Goal: Book appointment/travel/reservation

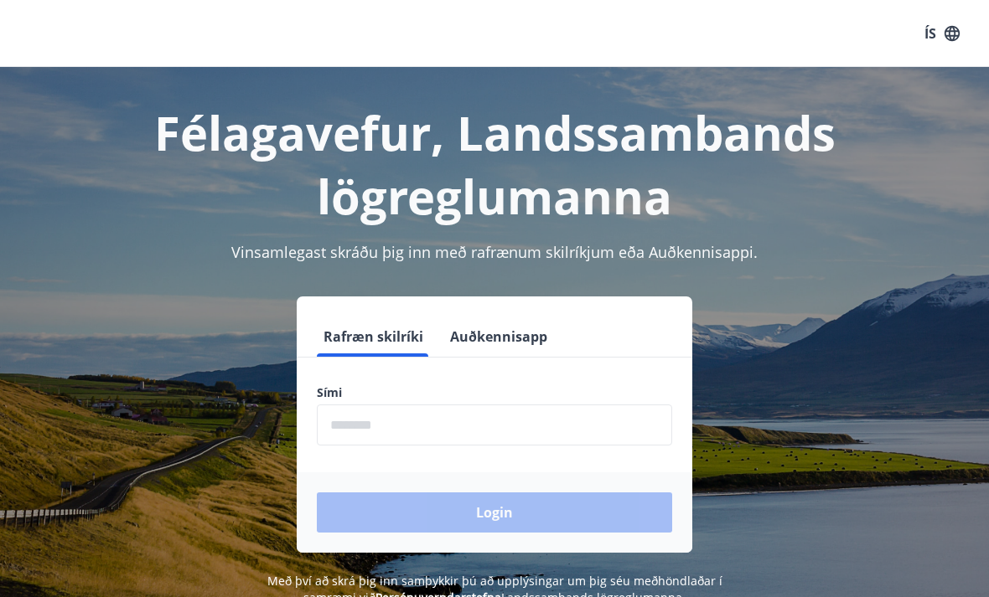
click at [527, 416] on input "phone" at bounding box center [494, 425] width 355 height 41
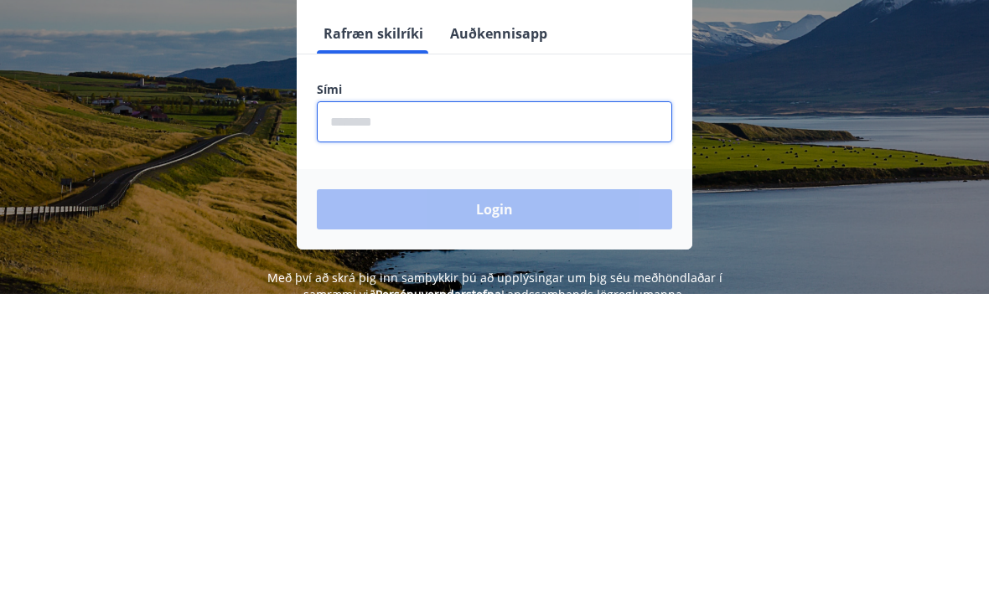
type input "********"
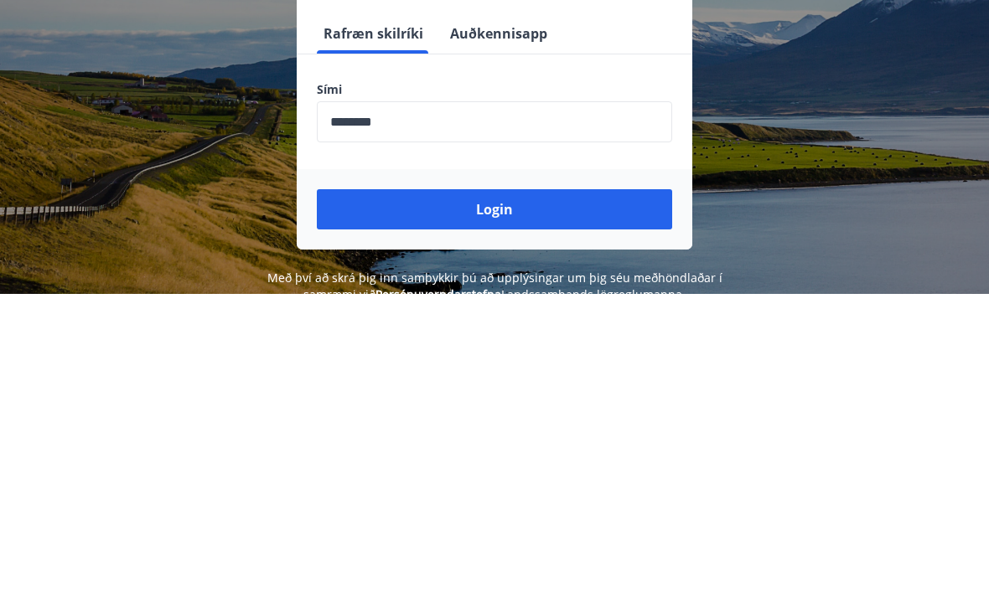
scroll to position [260, 0]
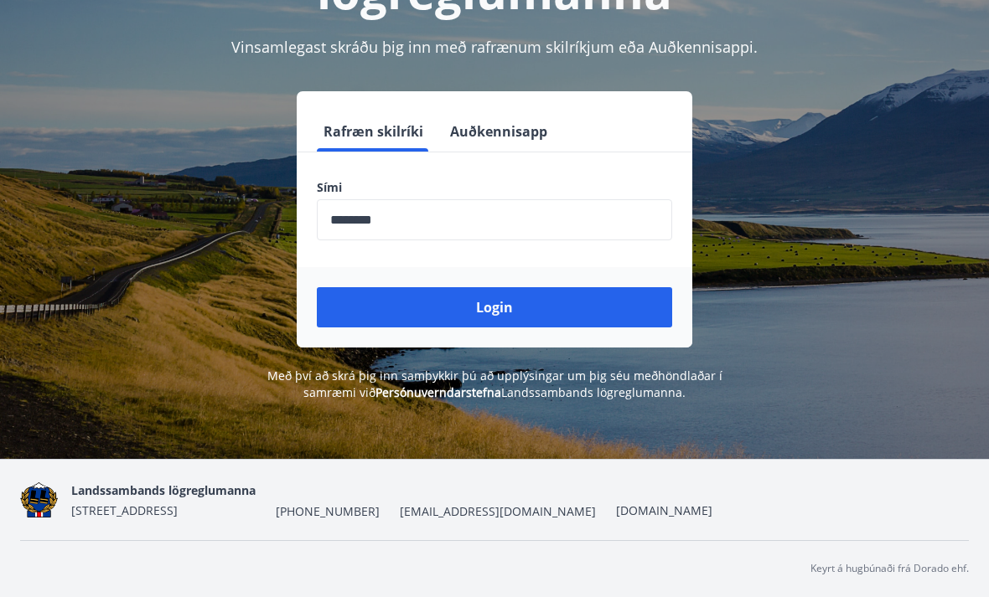
click at [540, 287] on button "Login" at bounding box center [494, 307] width 355 height 40
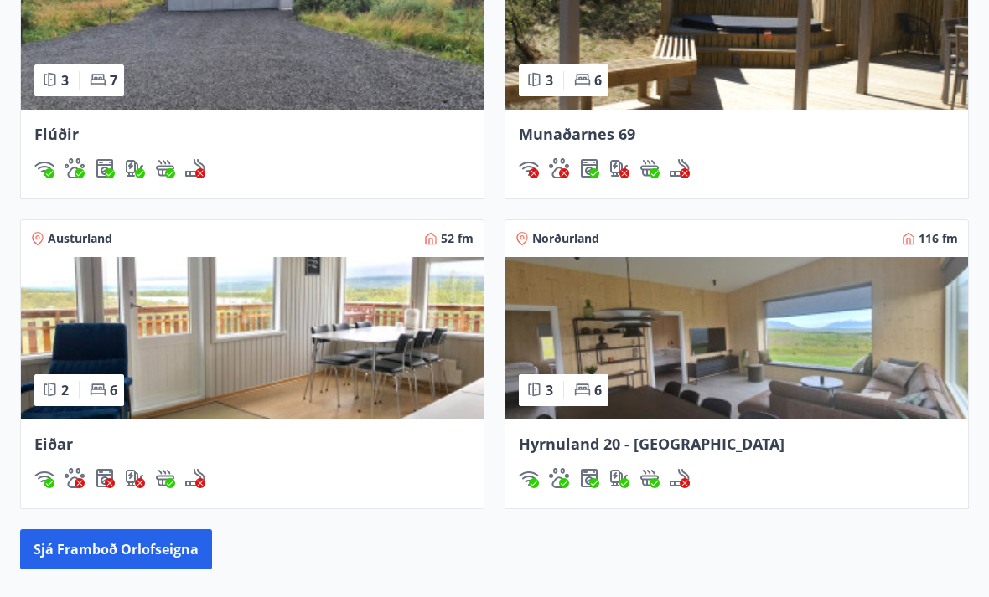
scroll to position [1400, 0]
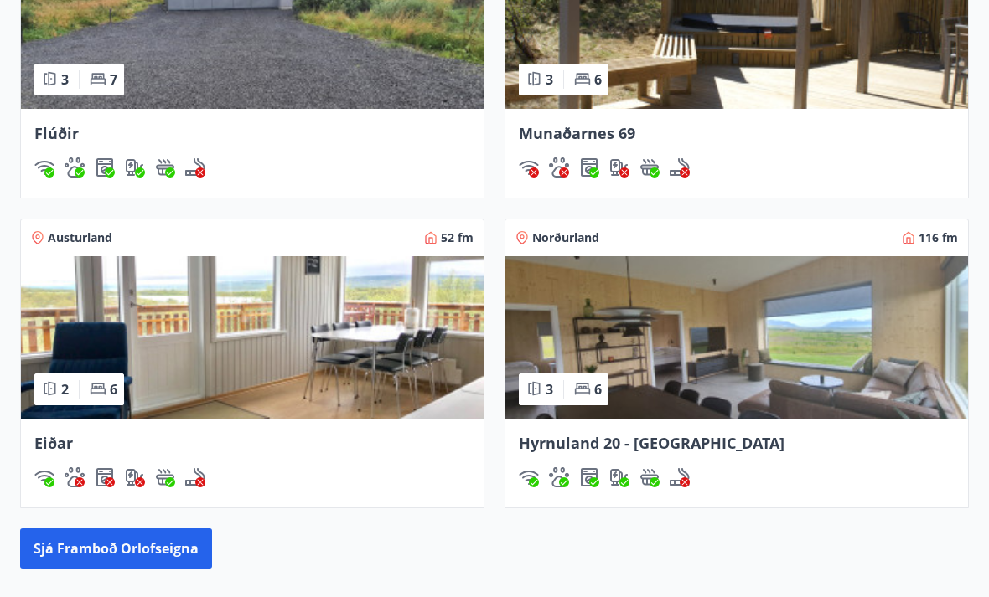
click at [868, 328] on img at bounding box center [736, 338] width 463 height 163
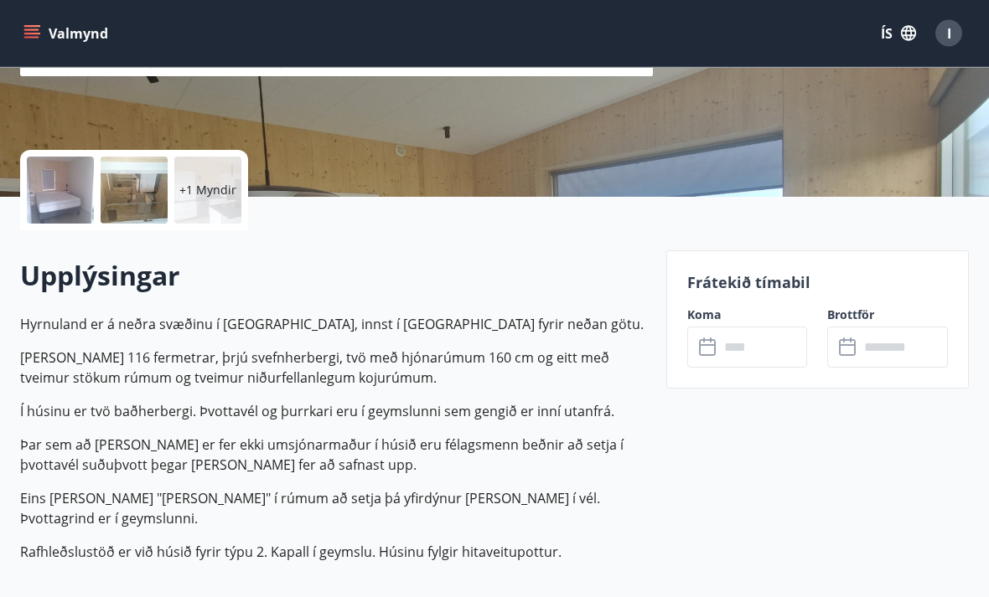
scroll to position [306, 0]
click at [724, 340] on input "text" at bounding box center [763, 347] width 89 height 41
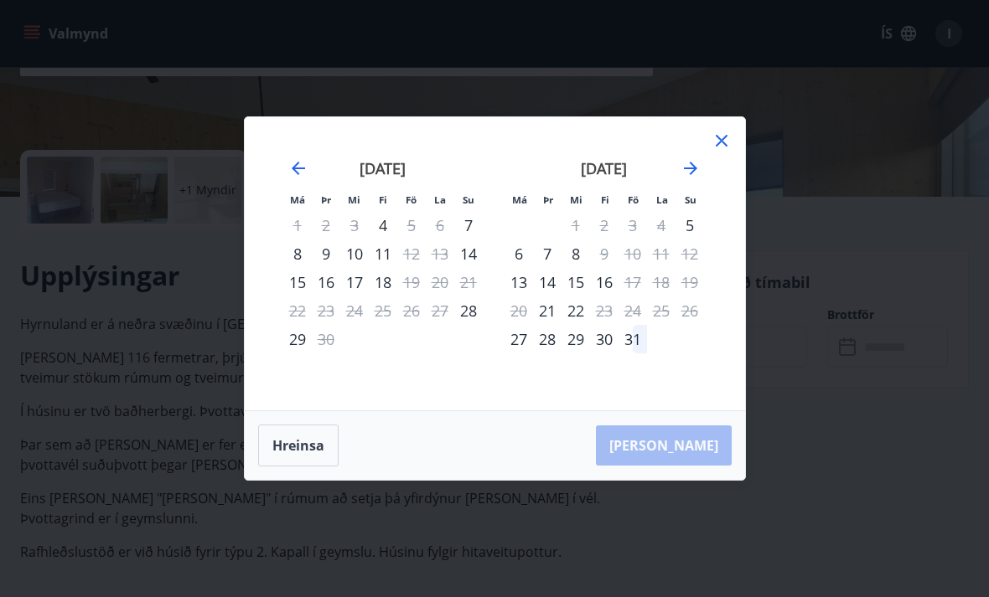
click at [694, 175] on icon "Move forward to switch to the next month." at bounding box center [690, 168] width 13 height 13
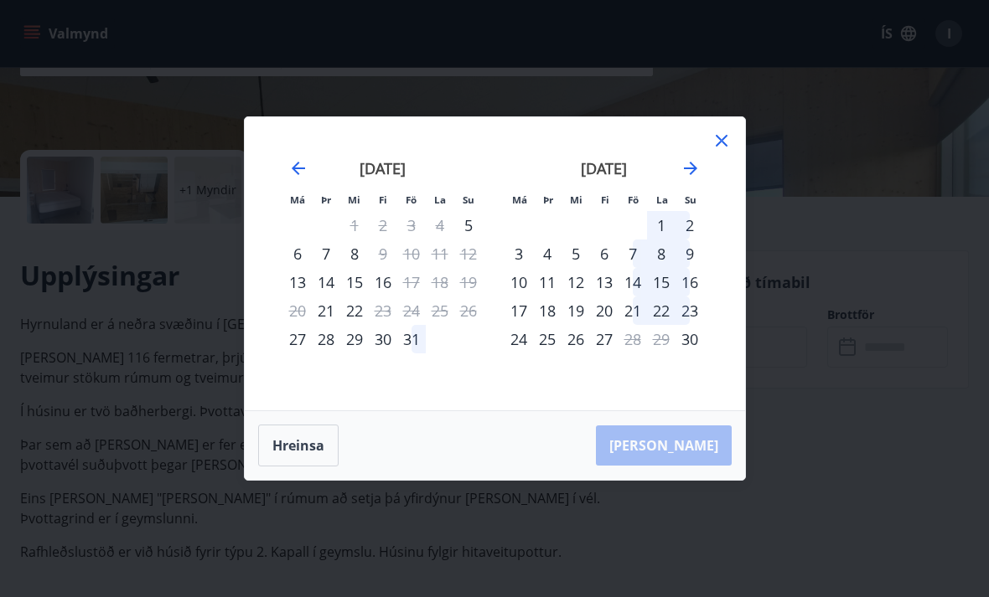
click at [690, 178] on icon "Move forward to switch to the next month." at bounding box center [690, 168] width 20 height 20
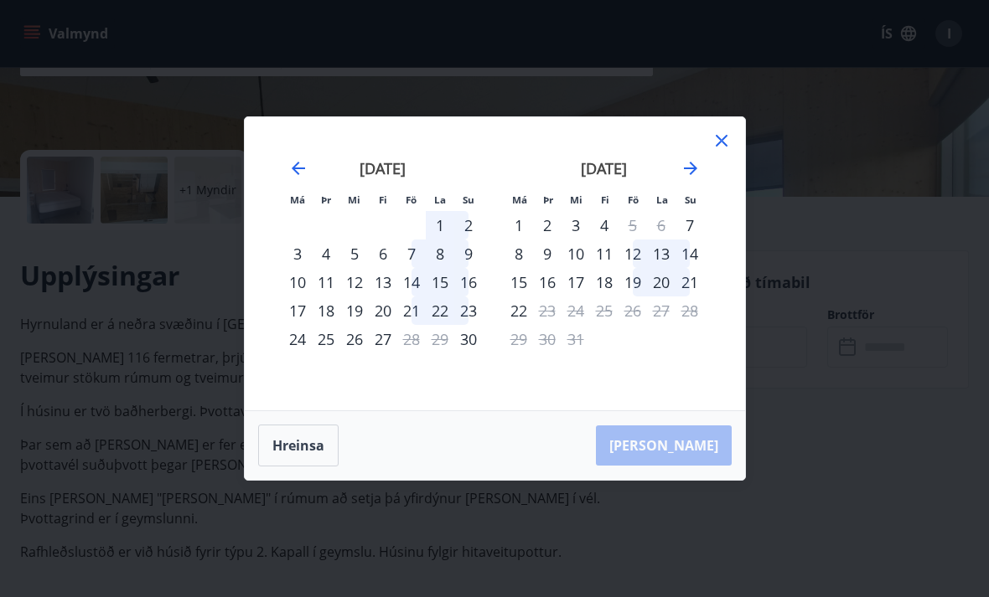
click at [693, 175] on icon "Move forward to switch to the next month." at bounding box center [690, 168] width 13 height 13
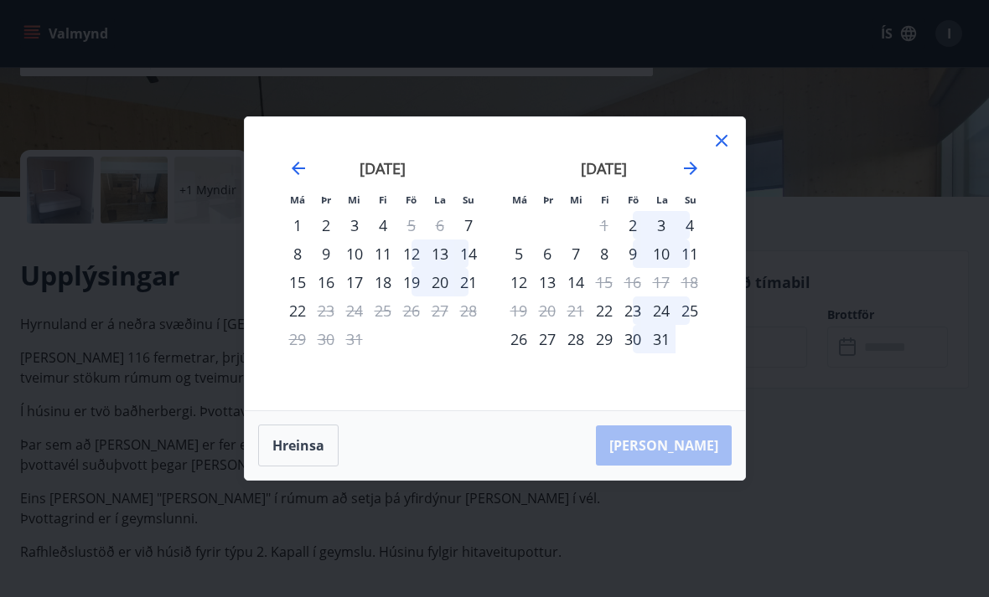
click at [696, 178] on icon "Move forward to switch to the next month." at bounding box center [690, 168] width 20 height 20
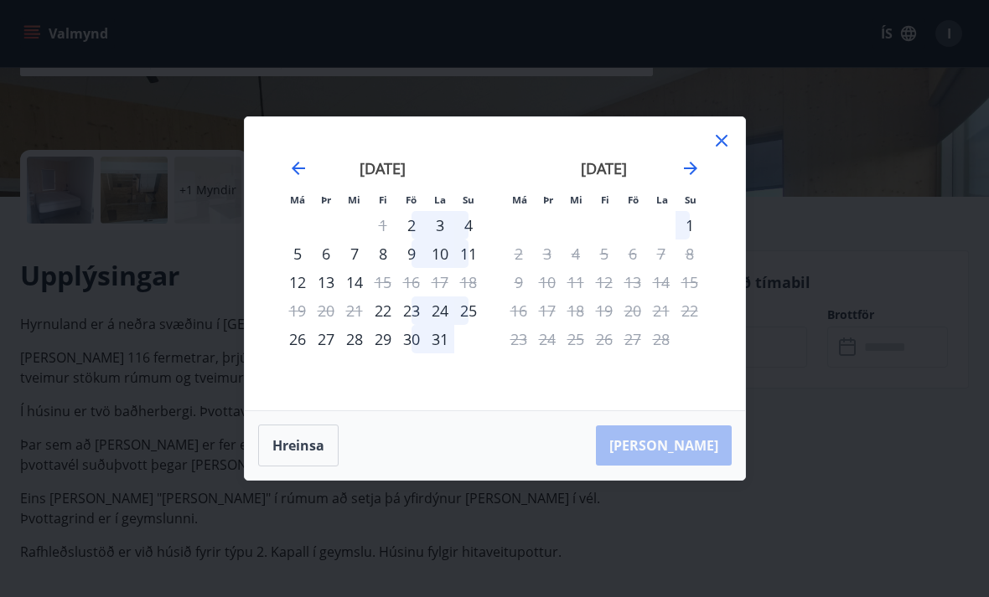
click at [597, 325] on div "19" at bounding box center [604, 311] width 28 height 28
click at [689, 178] on icon "Move forward to switch to the next month." at bounding box center [690, 168] width 20 height 20
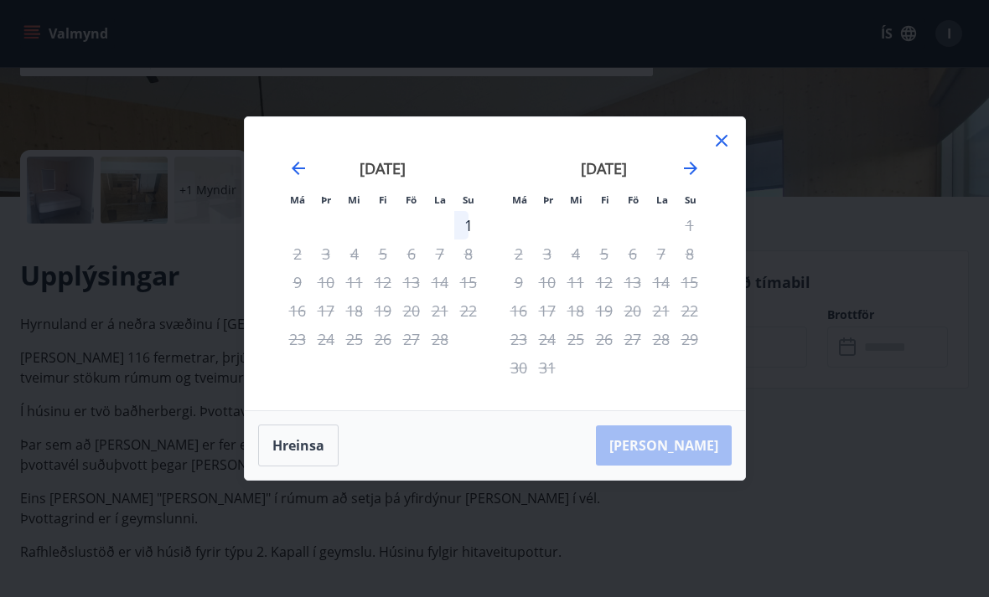
click at [471, 240] on div "1" at bounding box center [468, 225] width 28 height 28
click at [298, 178] on icon "Move backward to switch to the previous month." at bounding box center [298, 168] width 20 height 20
click at [293, 178] on icon "Move backward to switch to the previous month." at bounding box center [298, 168] width 20 height 20
click at [609, 325] on div "22" at bounding box center [604, 311] width 28 height 28
click at [696, 178] on icon "Move forward to switch to the next month." at bounding box center [690, 168] width 20 height 20
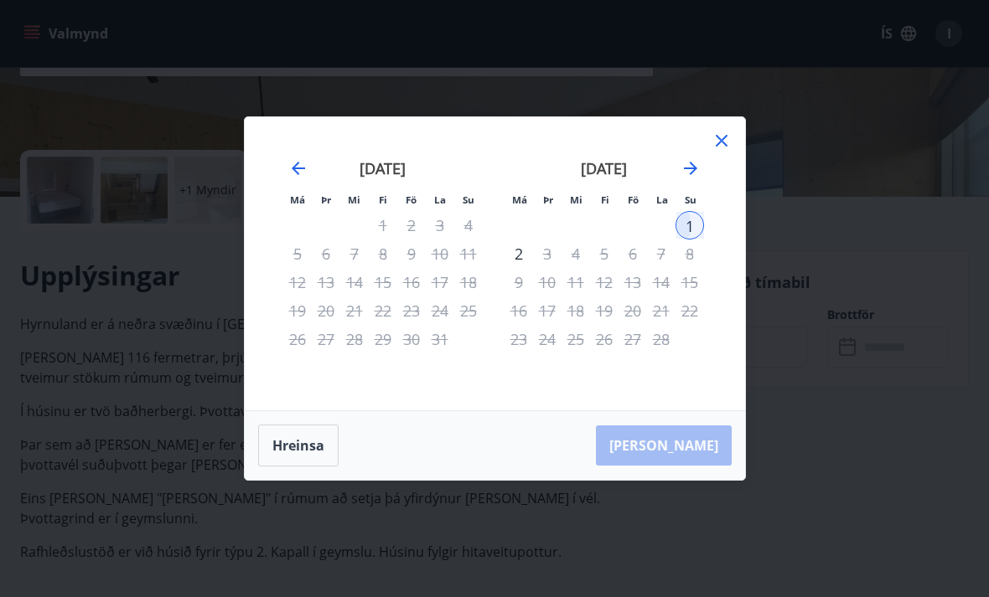
click at [693, 175] on icon "Move forward to switch to the next month." at bounding box center [690, 168] width 13 height 13
click at [724, 151] on icon at bounding box center [721, 141] width 20 height 20
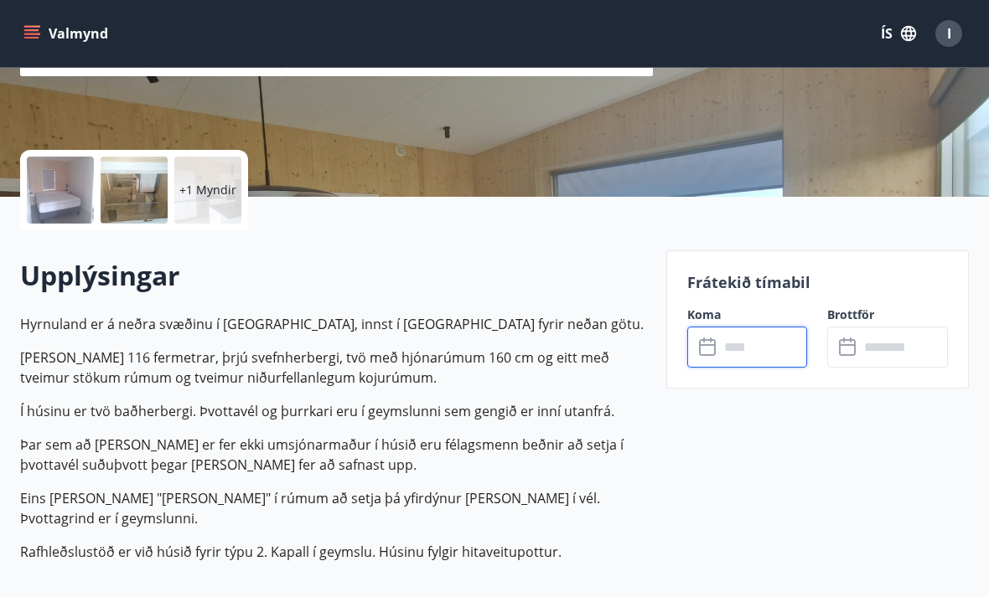
click at [753, 332] on input "text" at bounding box center [763, 347] width 89 height 41
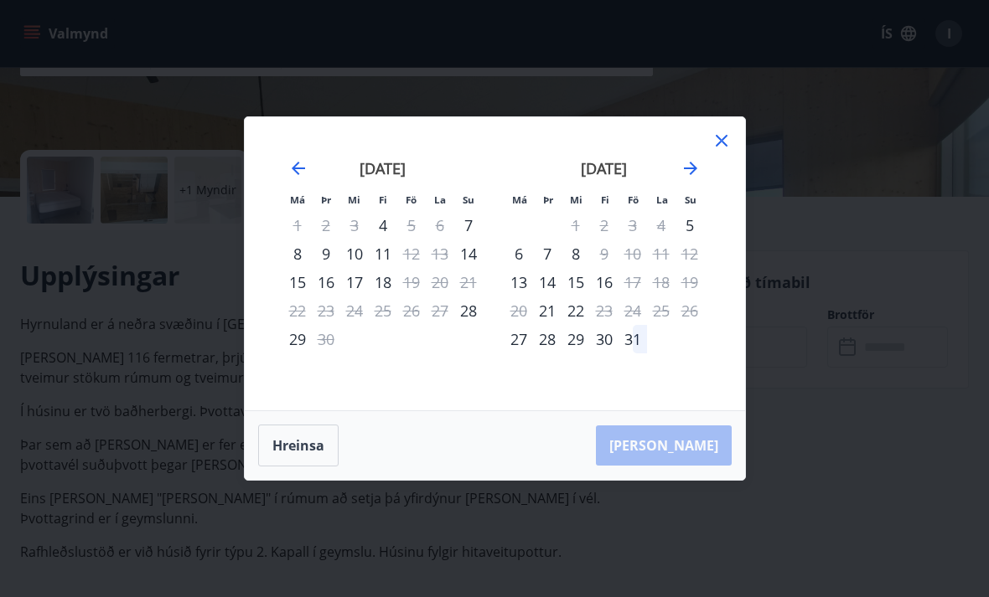
click at [685, 181] on div "[DATE]" at bounding box center [603, 174] width 199 height 74
click at [690, 178] on icon "Move forward to switch to the next month." at bounding box center [690, 168] width 20 height 20
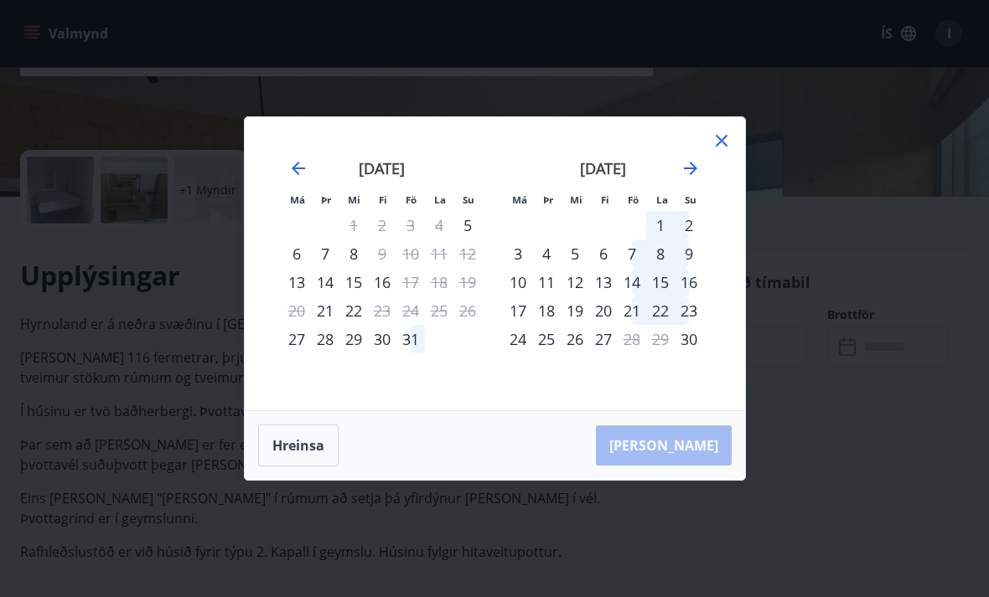
click at [689, 178] on icon "Move forward to switch to the next month." at bounding box center [690, 168] width 20 height 20
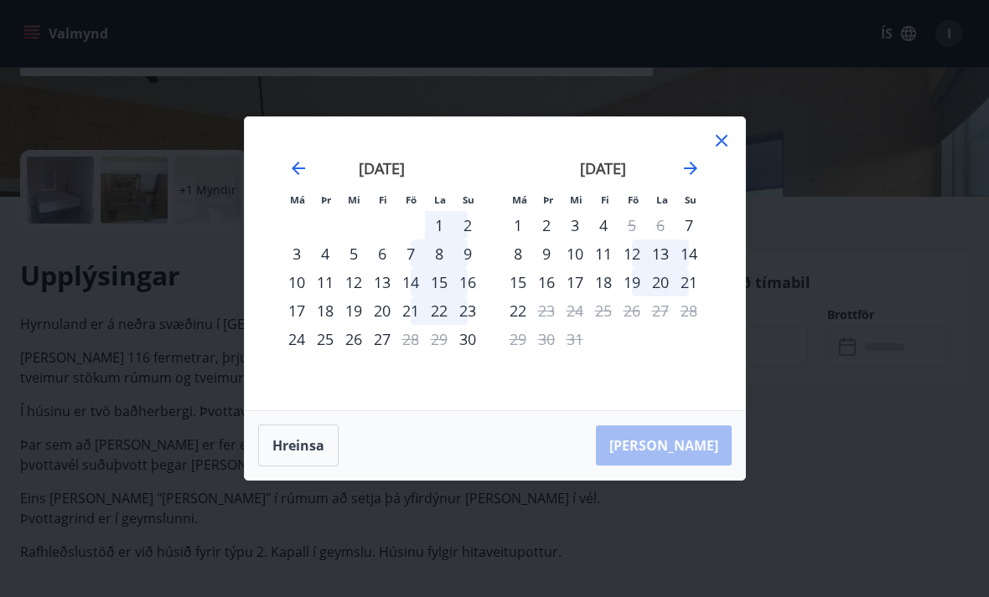
click at [692, 175] on icon "Move forward to switch to the next month." at bounding box center [690, 168] width 13 height 13
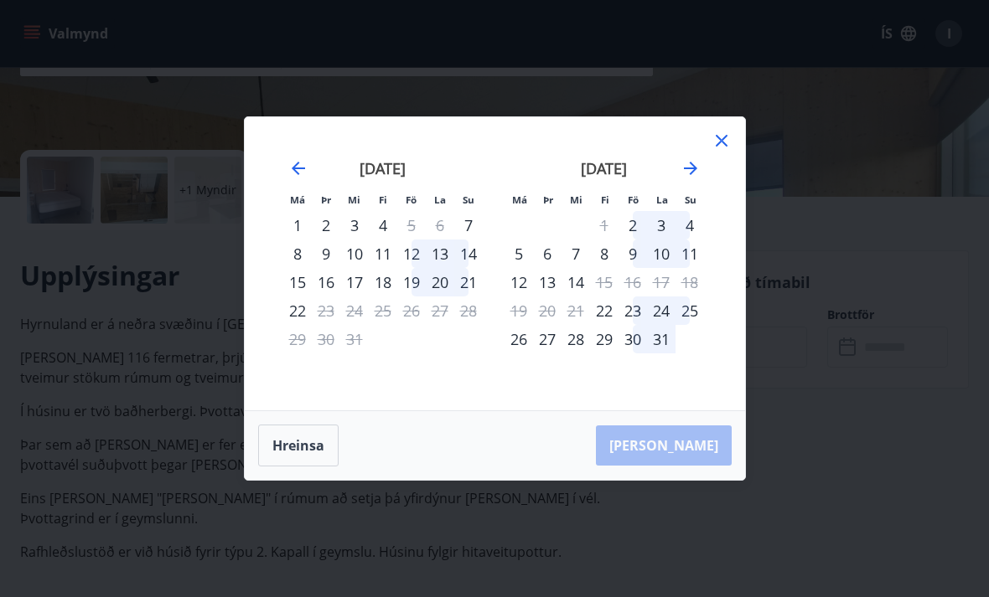
click at [694, 178] on icon "Move forward to switch to the next month." at bounding box center [690, 168] width 20 height 20
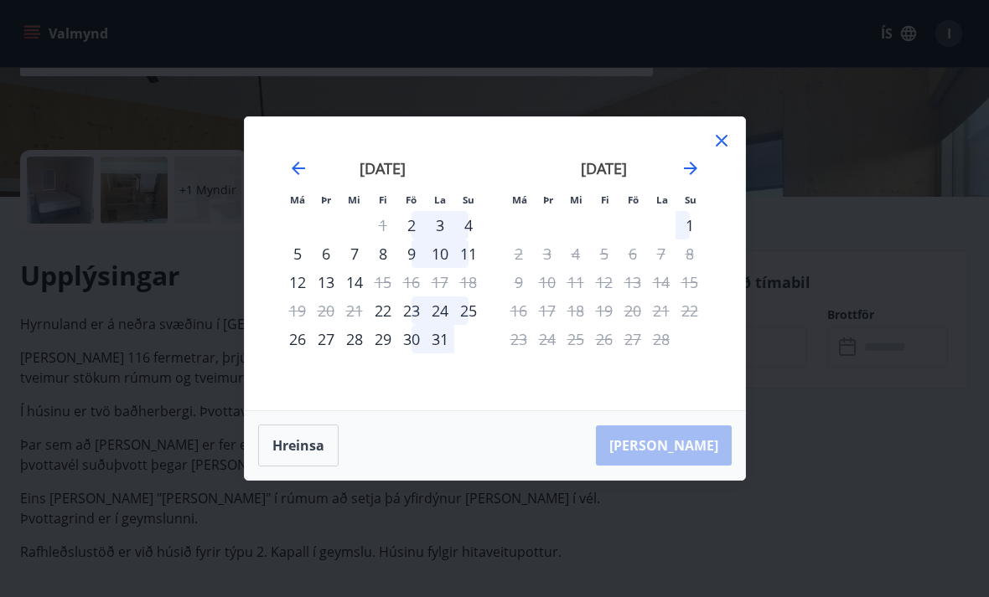
click at [374, 325] on div "22" at bounding box center [383, 311] width 28 height 28
click at [461, 325] on div "25" at bounding box center [468, 311] width 28 height 28
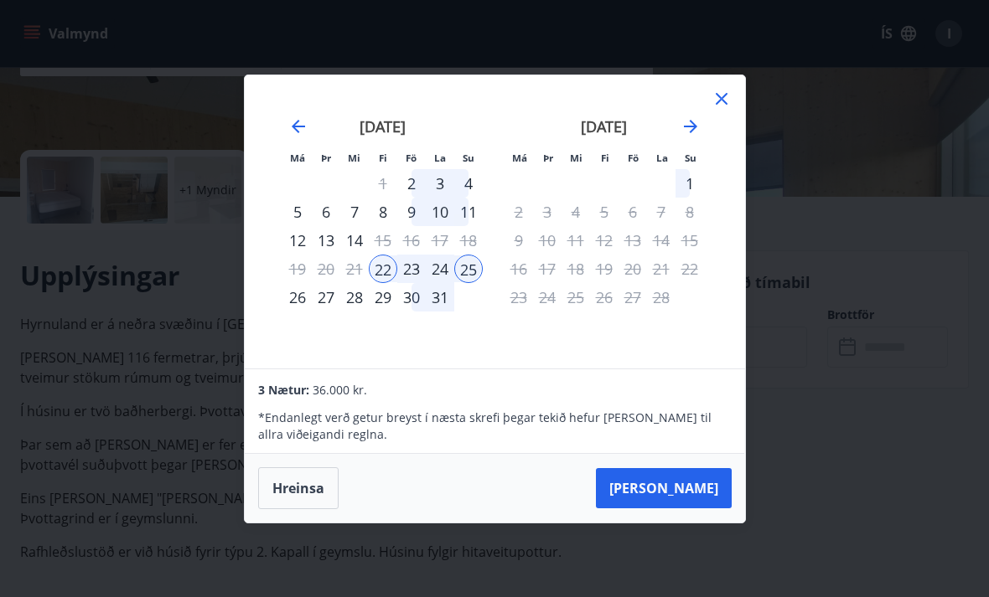
click at [377, 283] on div "22" at bounding box center [383, 269] width 28 height 28
click at [473, 283] on div "25" at bounding box center [468, 269] width 28 height 28
click at [649, 283] on div "21" at bounding box center [661, 269] width 28 height 28
click at [544, 352] on div "[DATE] 1 2 3 4 5 6 7 8 9 10 11 12 13 14 15 16 17 18 19 20 21 22 23 24 25 26 27 …" at bounding box center [604, 233] width 221 height 275
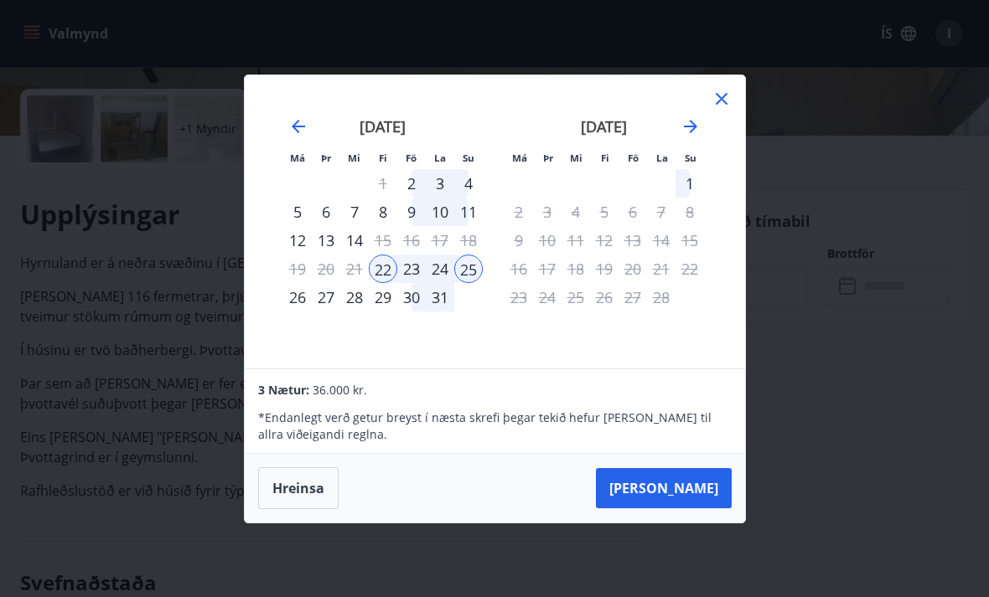
scroll to position [367, 0]
click at [730, 109] on icon at bounding box center [721, 99] width 20 height 20
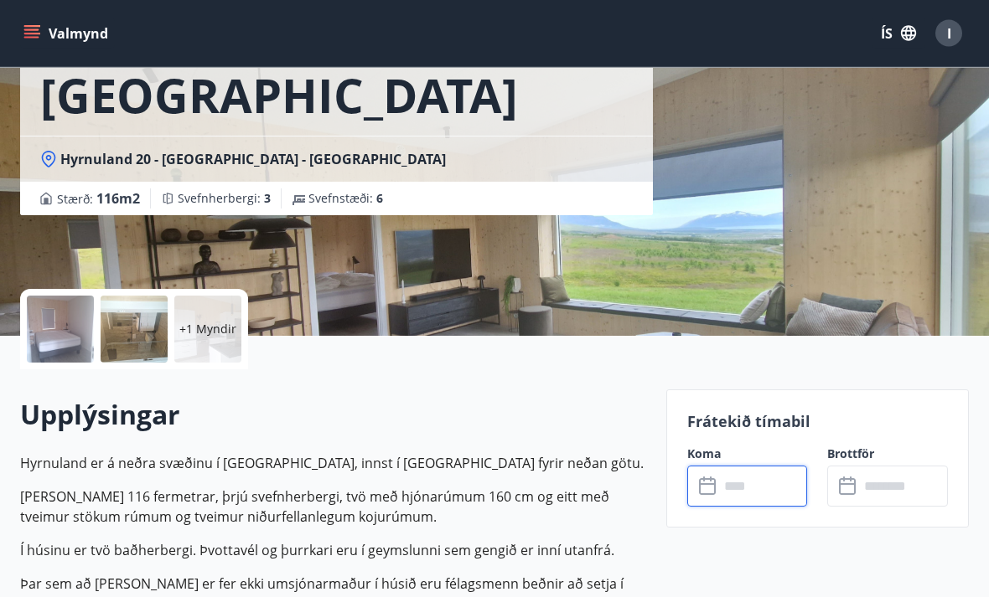
scroll to position [0, 0]
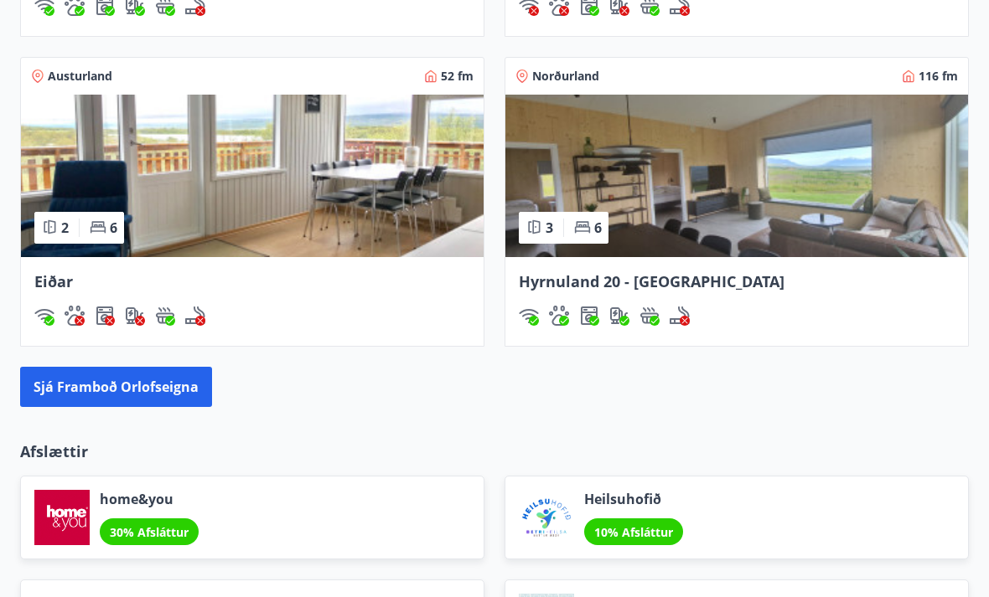
scroll to position [1575, 0]
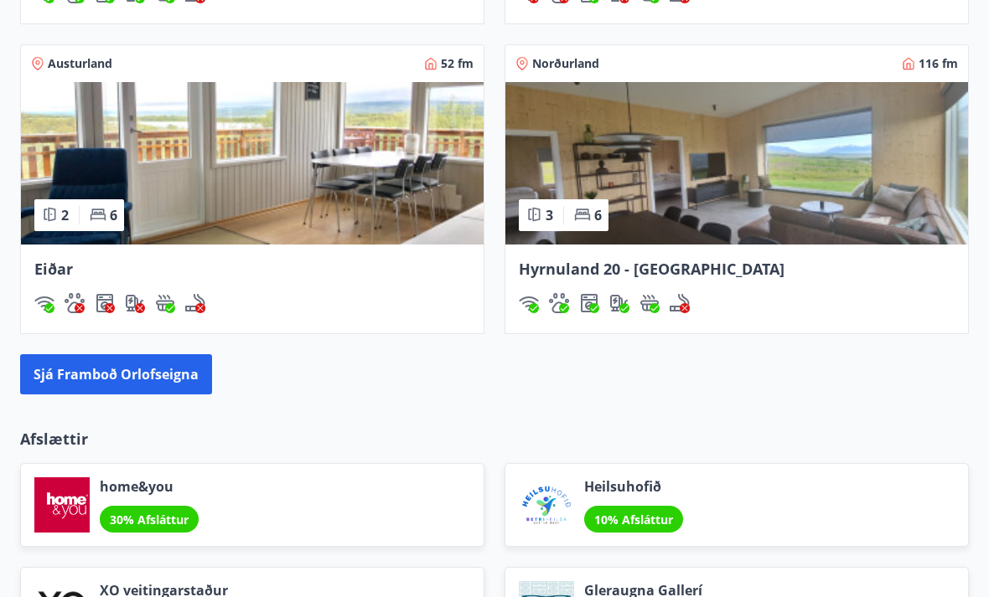
click at [207, 391] on button "Sjá framboð orlofseigna" at bounding box center [116, 374] width 192 height 40
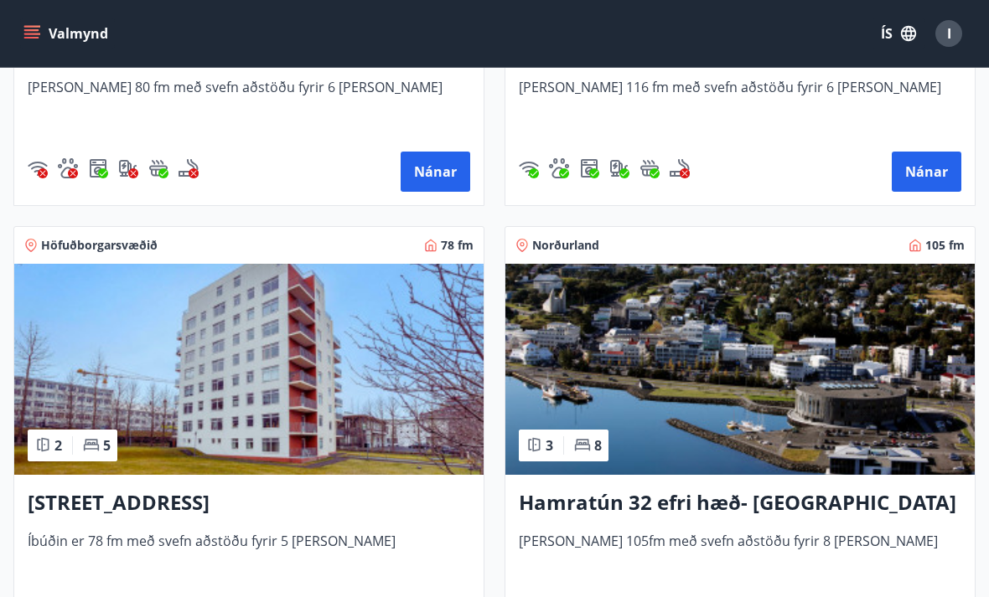
scroll to position [1608, 0]
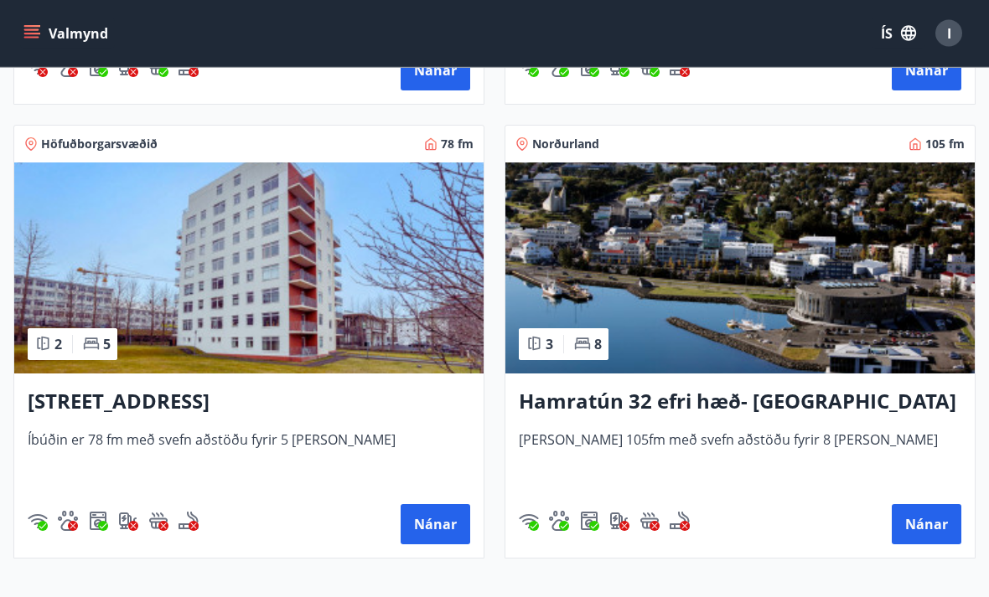
click at [856, 241] on img at bounding box center [739, 268] width 469 height 211
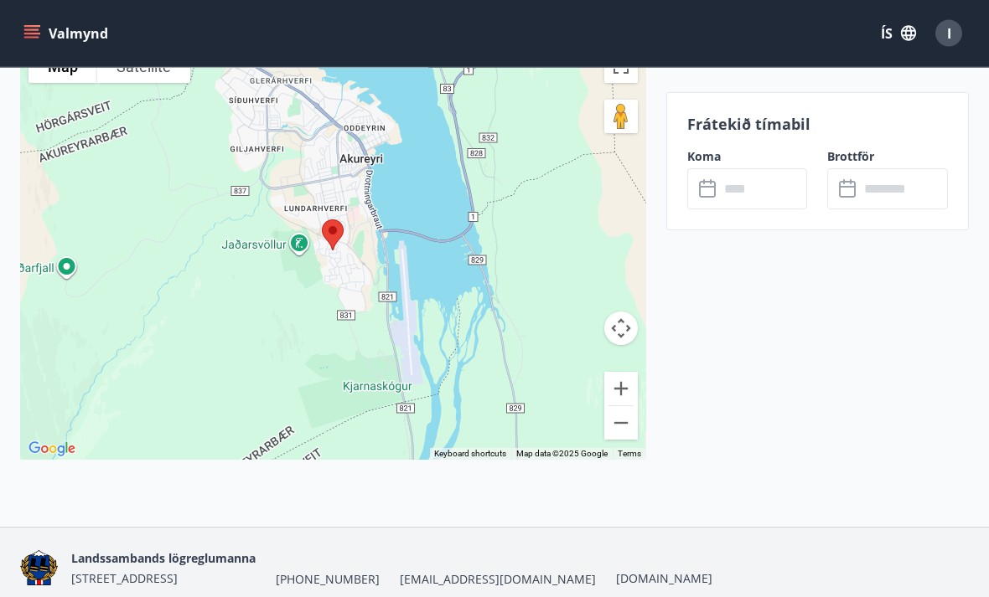
scroll to position [2557, 0]
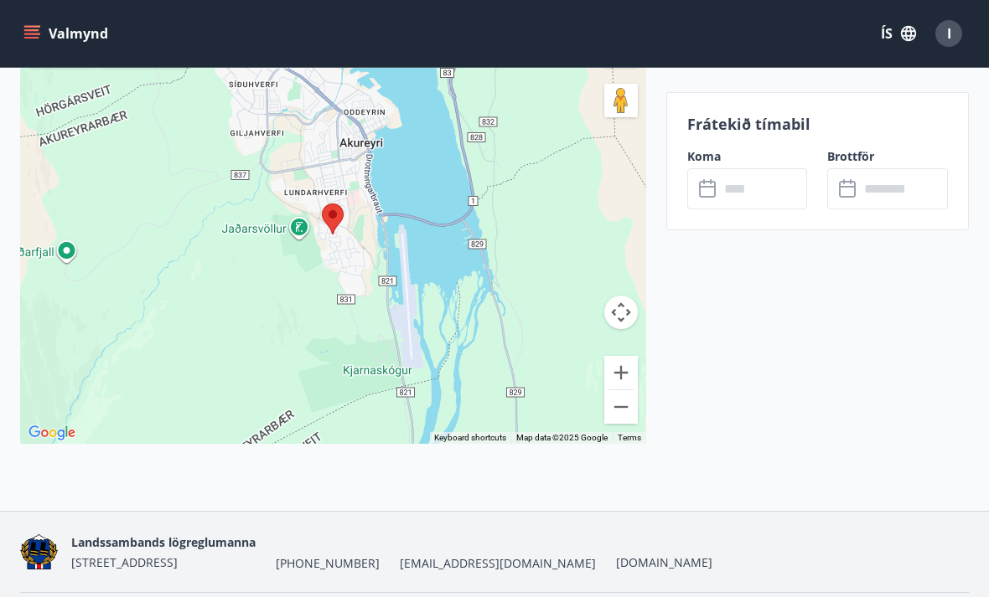
click at [769, 184] on input "text" at bounding box center [763, 188] width 89 height 41
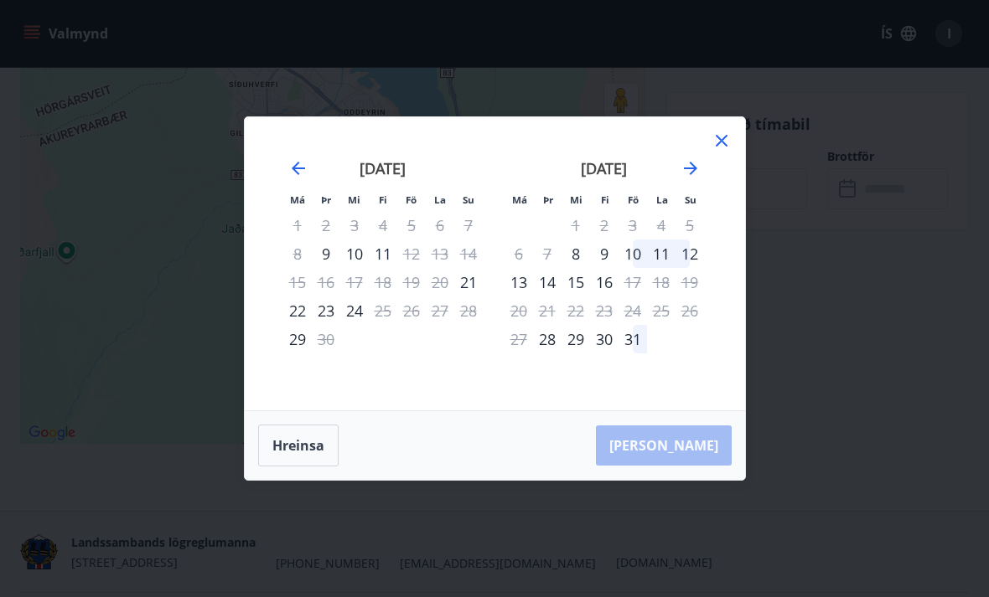
click at [694, 178] on icon "Move forward to switch to the next month." at bounding box center [690, 168] width 20 height 20
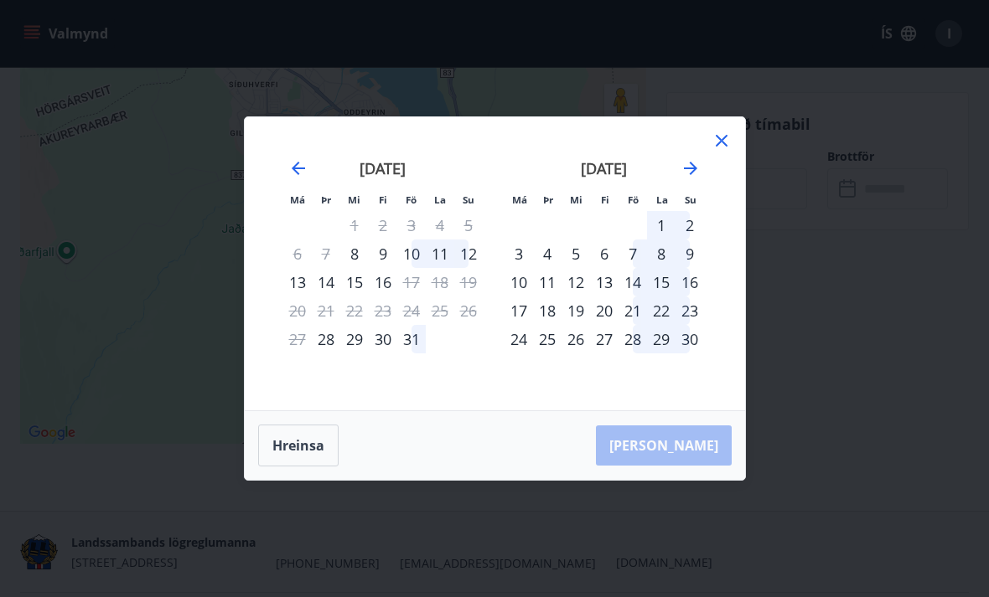
click at [693, 175] on icon "Move forward to switch to the next month." at bounding box center [690, 168] width 13 height 13
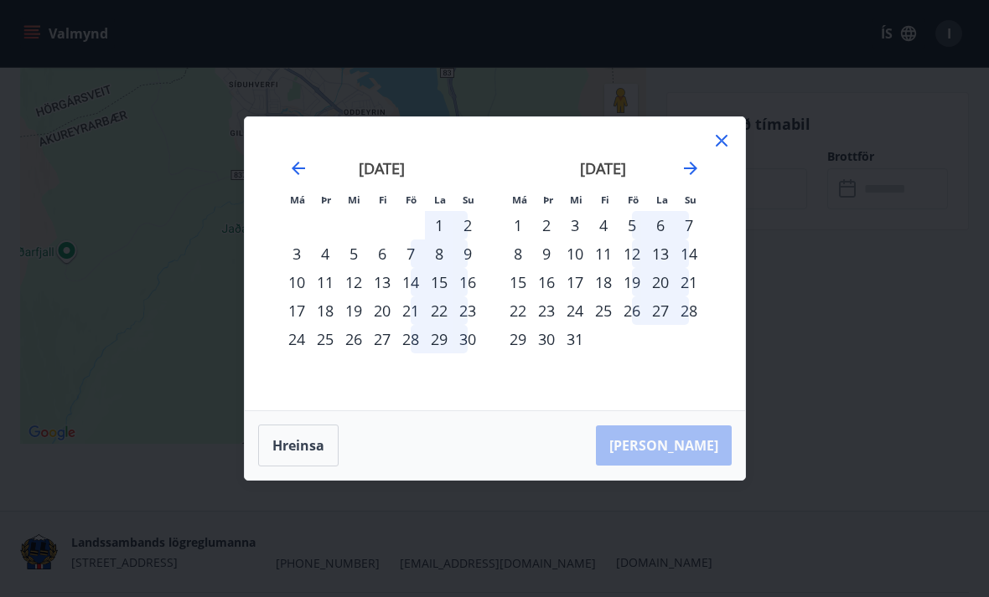
click at [690, 175] on icon "Move forward to switch to the next month." at bounding box center [690, 168] width 13 height 13
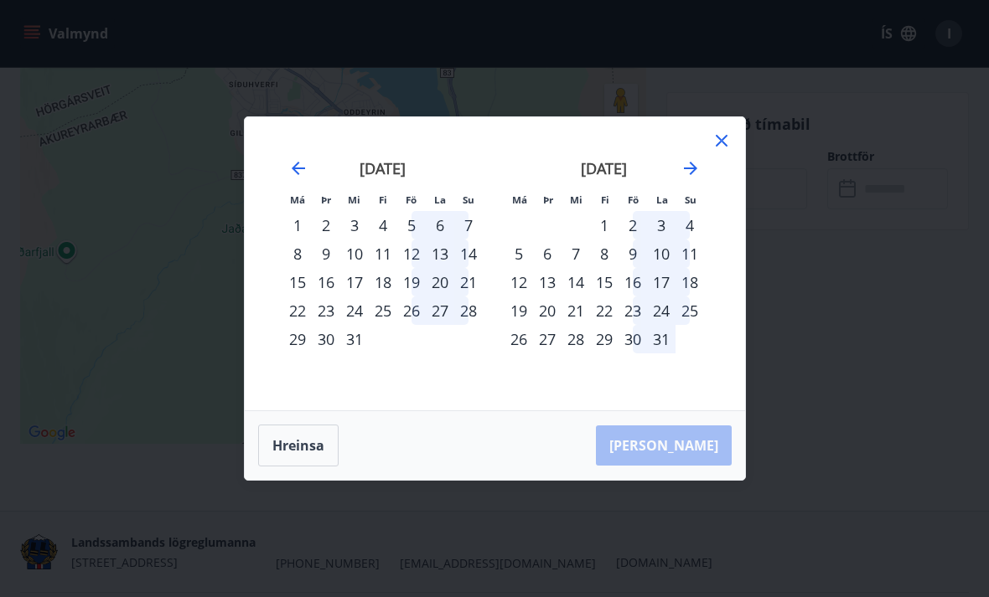
click at [693, 175] on icon "Move forward to switch to the next month." at bounding box center [690, 168] width 13 height 13
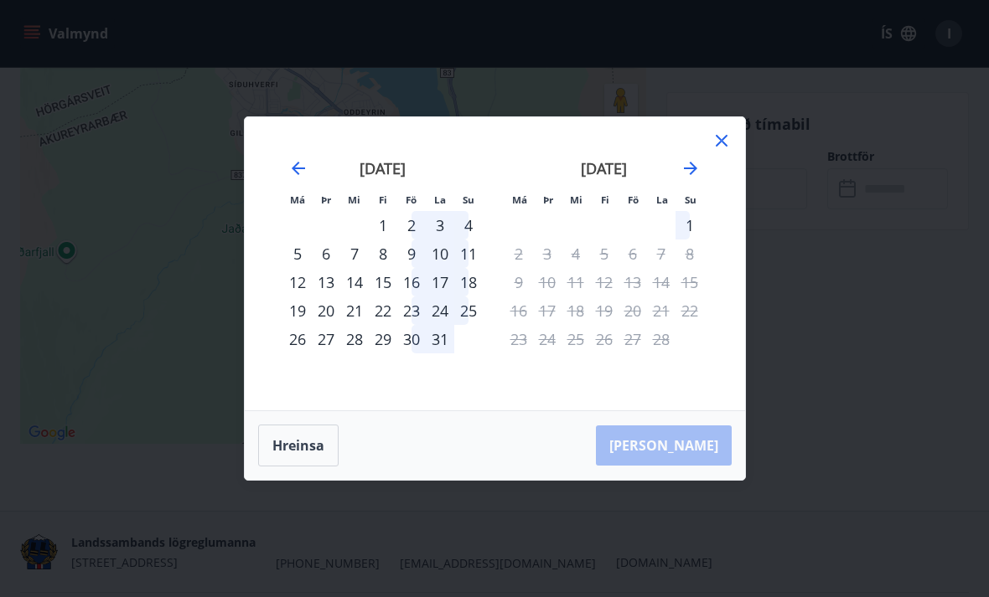
click at [728, 151] on icon at bounding box center [721, 141] width 20 height 20
